Goal: Book appointment/travel/reservation

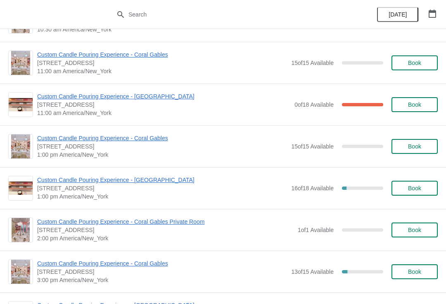
scroll to position [75, 0]
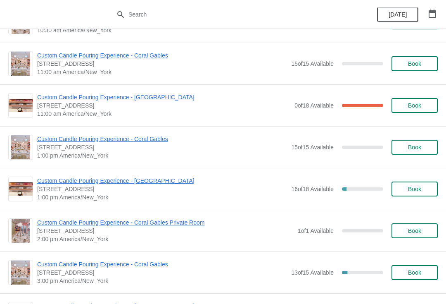
click at [158, 179] on span "Custom Candle Pouring Experience - [GEOGRAPHIC_DATA]" at bounding box center [162, 180] width 250 height 8
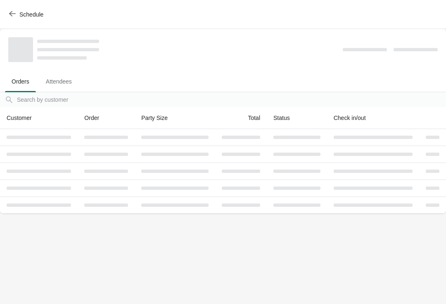
scroll to position [0, 0]
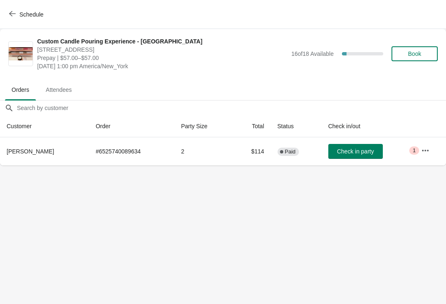
click at [17, 17] on span "Schedule" at bounding box center [27, 14] width 33 height 8
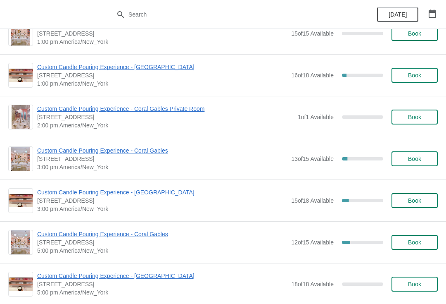
scroll to position [204, 0]
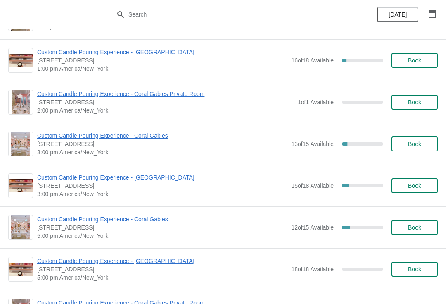
click at [156, 170] on div "Custom Candle Pouring Experience - [GEOGRAPHIC_DATA] [STREET_ADDRESS] 3:00 pm […" at bounding box center [223, 185] width 446 height 42
click at [155, 180] on span "Custom Candle Pouring Experience - [GEOGRAPHIC_DATA]" at bounding box center [162, 177] width 250 height 8
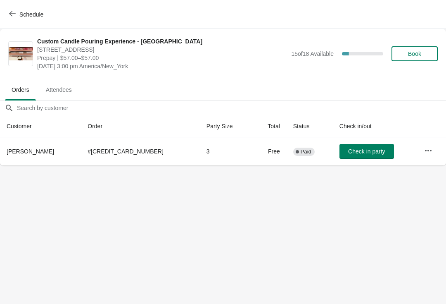
click at [20, 12] on span "Schedule" at bounding box center [31, 14] width 24 height 7
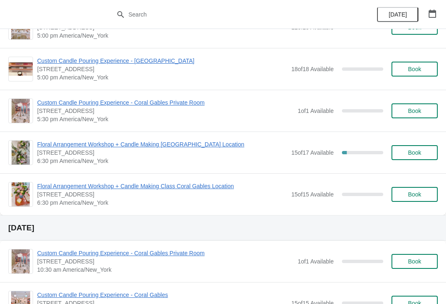
scroll to position [404, 0]
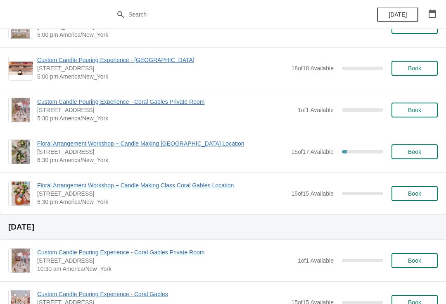
click at [217, 140] on span "Floral Arrangement Workshop + Candle Making [GEOGRAPHIC_DATA] Location" at bounding box center [162, 143] width 250 height 8
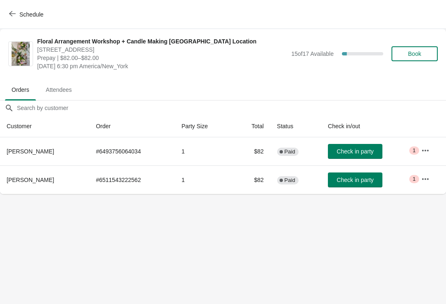
click at [20, 14] on span "Schedule" at bounding box center [31, 14] width 24 height 7
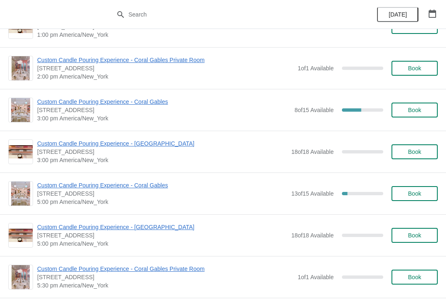
scroll to position [821, 0]
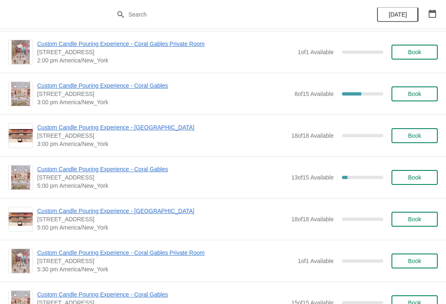
click at [166, 214] on span "Custom Candle Pouring Experience - [GEOGRAPHIC_DATA]" at bounding box center [162, 211] width 250 height 8
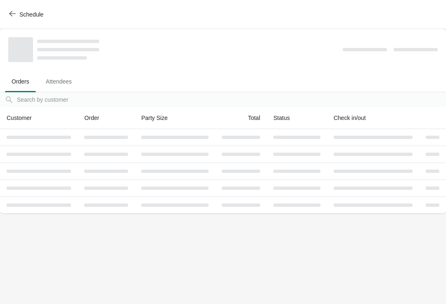
scroll to position [0, 0]
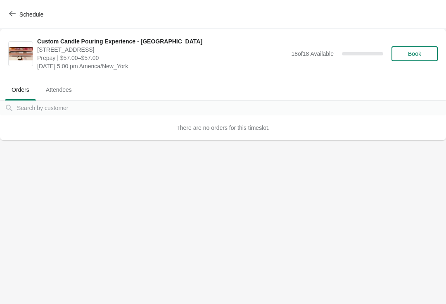
click at [12, 7] on button "Schedule" at bounding box center [27, 14] width 46 height 15
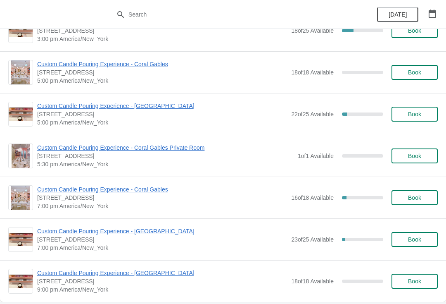
scroll to position [2187, 0]
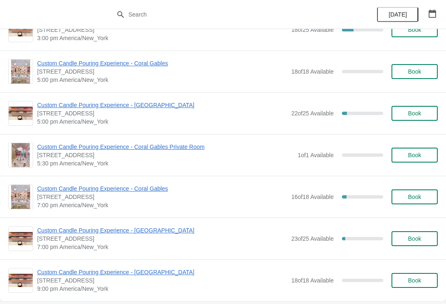
click at [164, 106] on span "Custom Candle Pouring Experience - [GEOGRAPHIC_DATA]" at bounding box center [162, 105] width 250 height 8
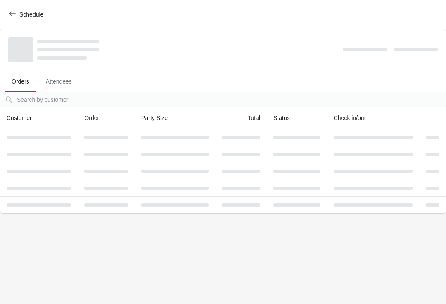
scroll to position [0, 0]
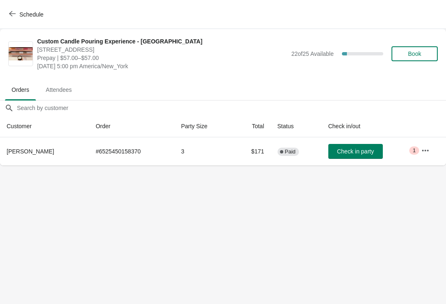
click at [422, 151] on icon "button" at bounding box center [425, 150] width 7 height 2
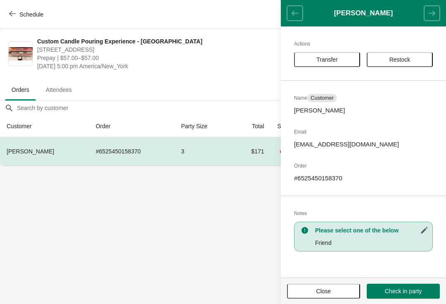
click at [328, 64] on button "Transfer" at bounding box center [327, 59] width 66 height 15
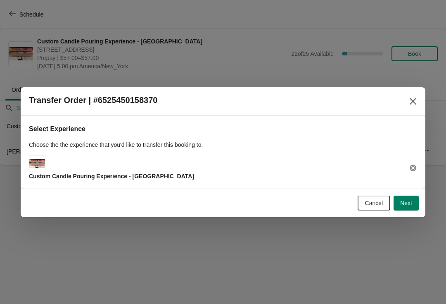
click at [408, 203] on span "Next" at bounding box center [406, 203] width 12 height 7
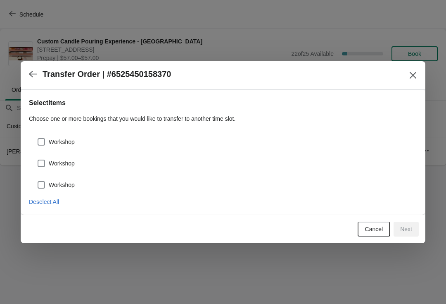
click at [54, 145] on span "Workshop" at bounding box center [62, 142] width 26 height 8
click at [38, 138] on input "Workshop" at bounding box center [38, 138] width 0 height 0
checkbox input "true"
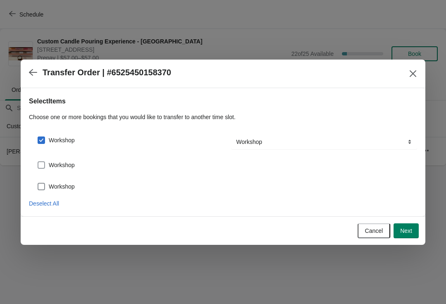
click at [66, 168] on span "Workshop" at bounding box center [62, 165] width 26 height 8
click at [38, 162] on input "Workshop" at bounding box center [38, 161] width 0 height 0
checkbox input "true"
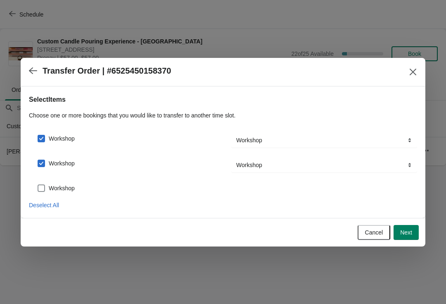
click at [63, 192] on span "Workshop" at bounding box center [62, 188] width 26 height 8
click at [38, 185] on input "Workshop" at bounding box center [38, 184] width 0 height 0
checkbox input "true"
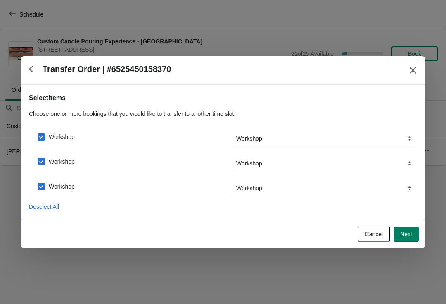
click at [408, 233] on span "Next" at bounding box center [406, 234] width 12 height 7
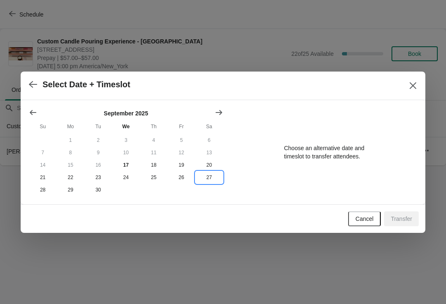
click at [209, 178] on button "27" at bounding box center [209, 177] width 28 height 12
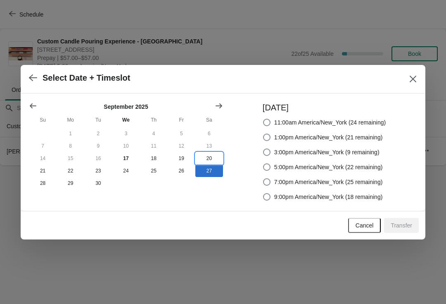
click at [207, 159] on button "20" at bounding box center [209, 158] width 28 height 12
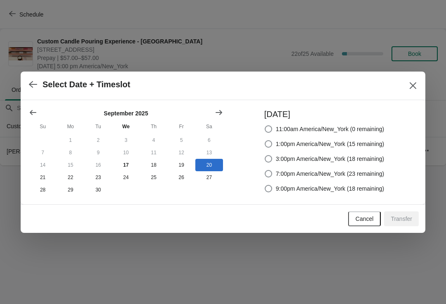
click at [349, 157] on span "3:00pm America/New_York (18 remaining)" at bounding box center [330, 158] width 109 height 8
click at [265, 155] on input "3:00pm America/New_York (18 remaining)" at bounding box center [265, 155] width 0 height 0
radio input "true"
click at [405, 220] on span "Transfer" at bounding box center [401, 218] width 21 height 7
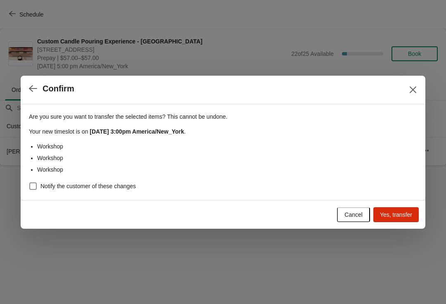
click at [113, 187] on span "Notify the customer of these changes" at bounding box center [87, 186] width 95 height 8
click at [30, 183] on input "Notify the customer of these changes" at bounding box center [29, 182] width 0 height 0
checkbox input "true"
click at [408, 216] on span "Yes, transfer" at bounding box center [396, 214] width 32 height 7
